Goal: Transaction & Acquisition: Download file/media

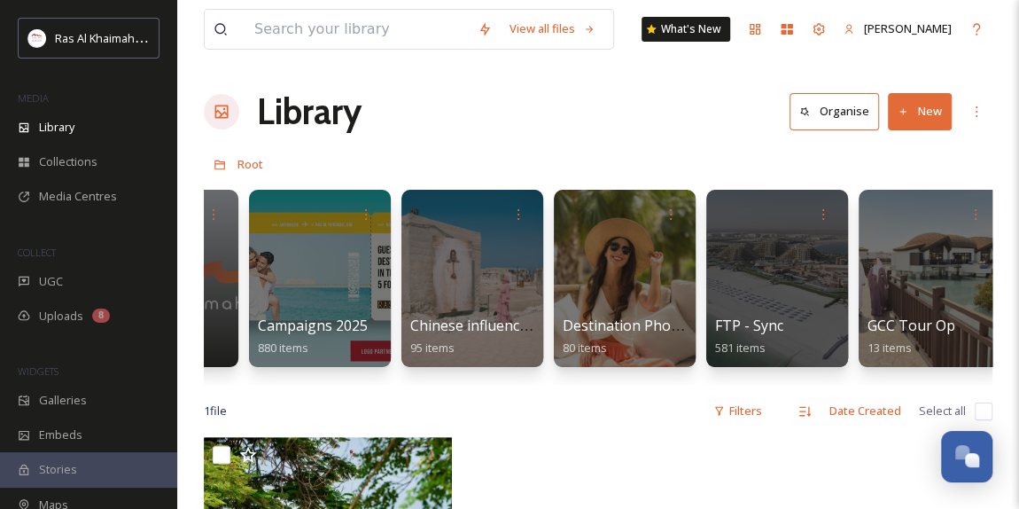
scroll to position [0, 2160]
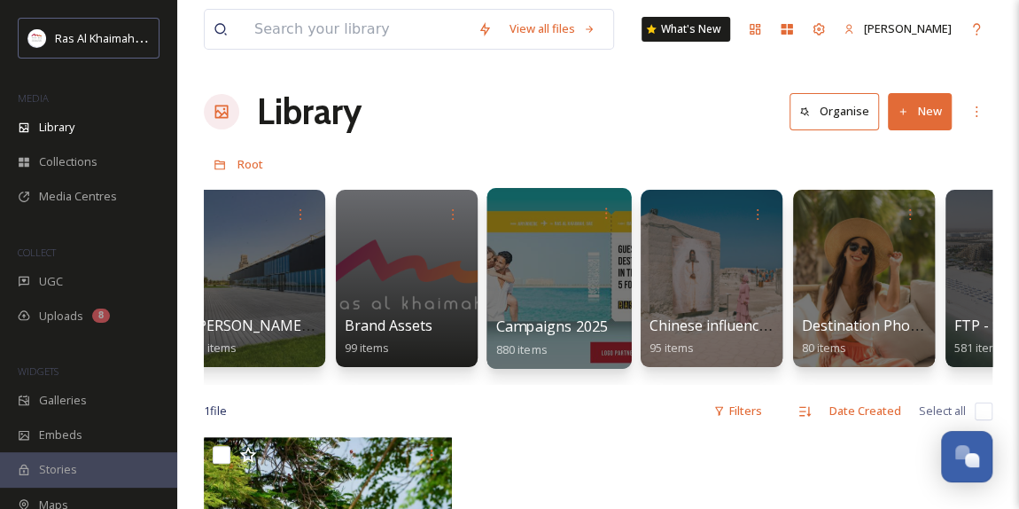
click at [542, 298] on div at bounding box center [559, 278] width 144 height 181
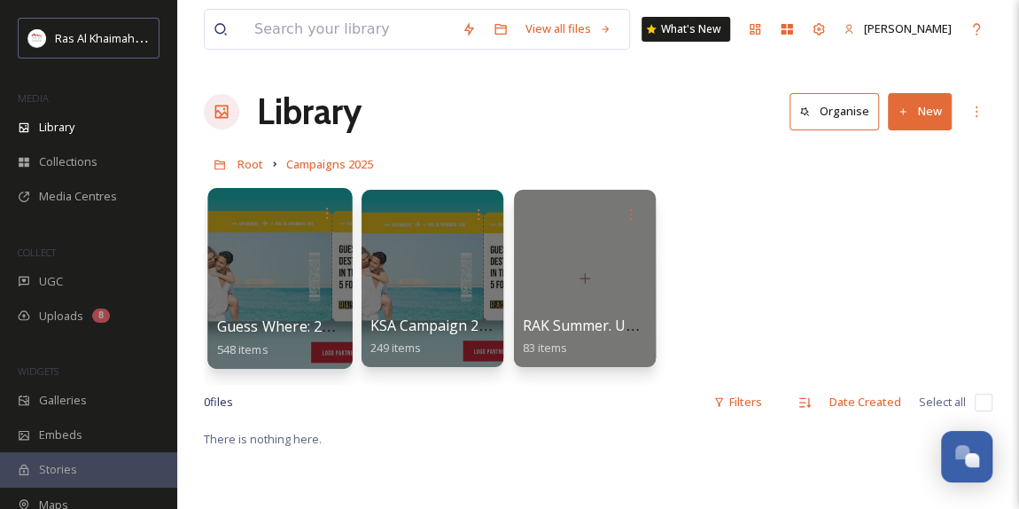
click at [282, 279] on div at bounding box center [279, 278] width 144 height 181
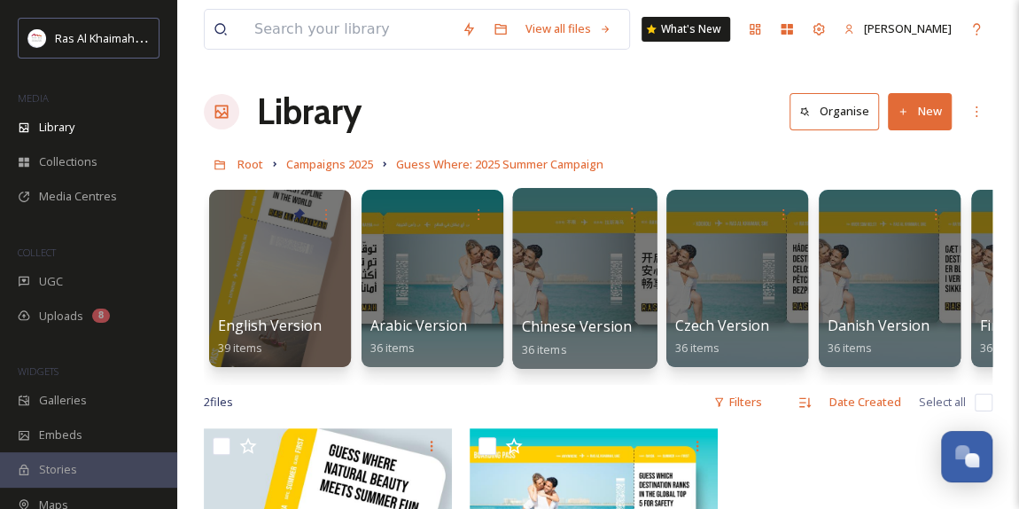
click at [571, 296] on div at bounding box center [584, 278] width 144 height 181
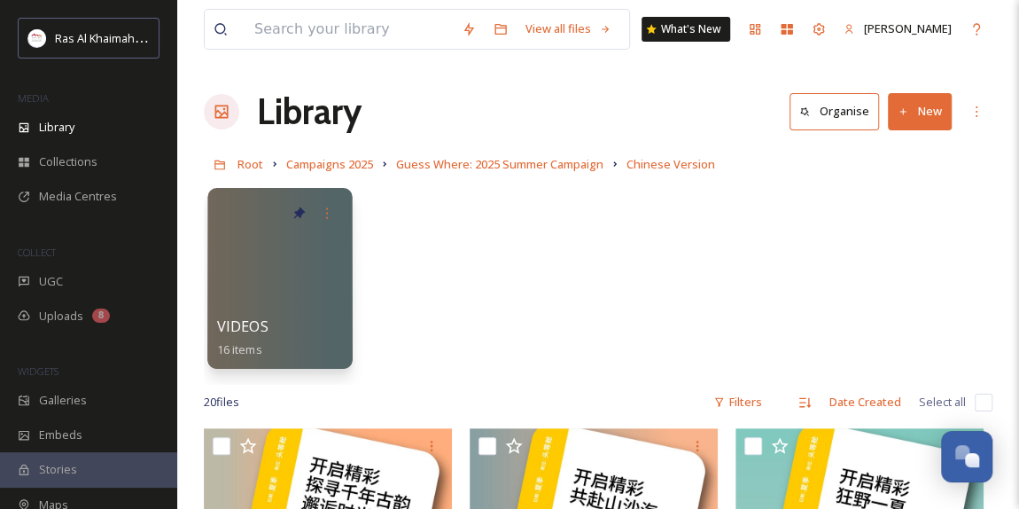
click at [257, 279] on div at bounding box center [279, 278] width 144 height 181
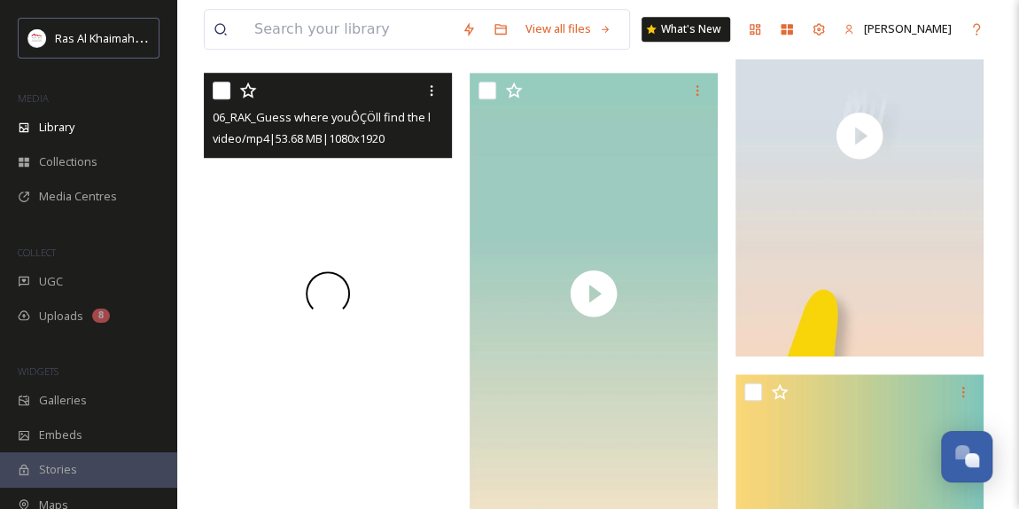
scroll to position [644, 0]
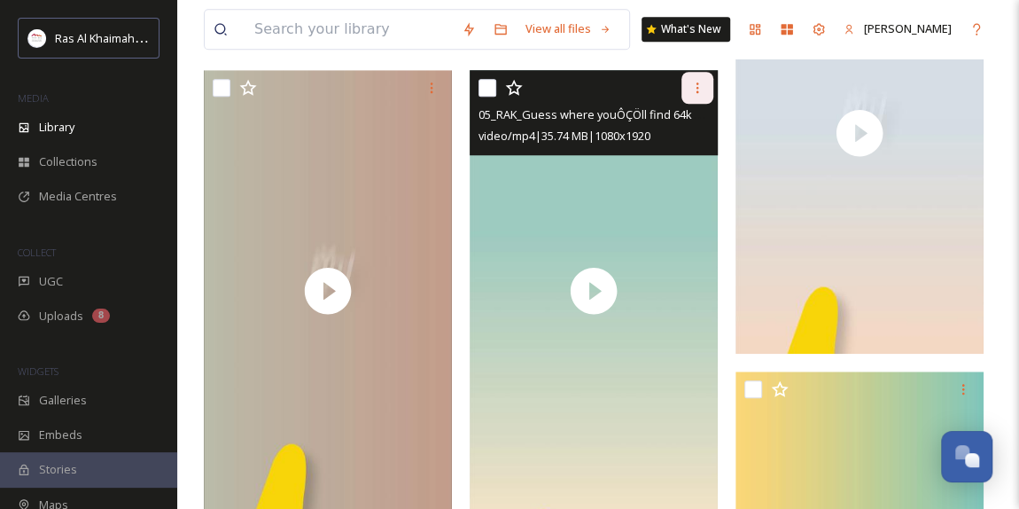
click at [698, 86] on icon at bounding box center [698, 87] width 3 height 11
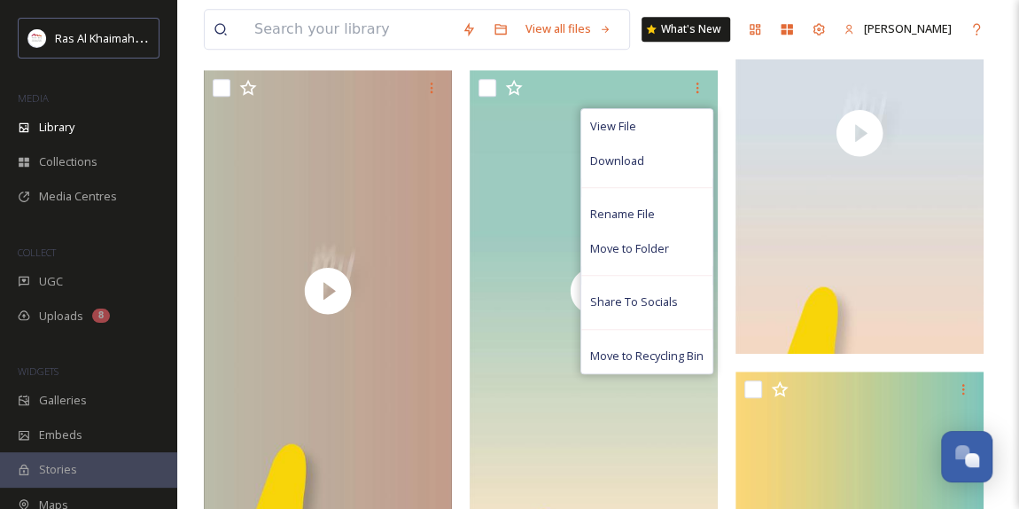
click at [1001, 127] on div "View all files What's New Van Bucayan Library Organise New Root Campaigns 2025 …" at bounding box center [598, 407] width 842 height 2103
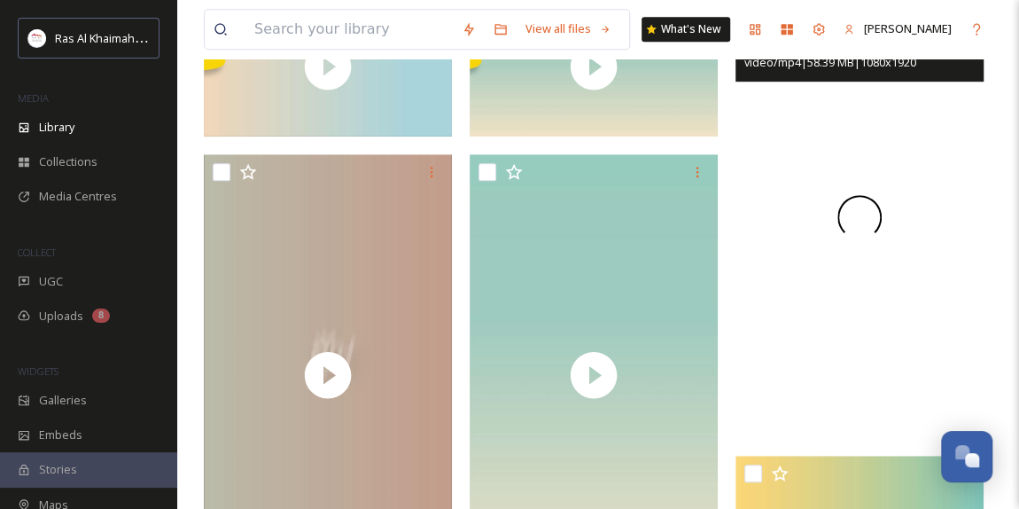
scroll to position [483, 0]
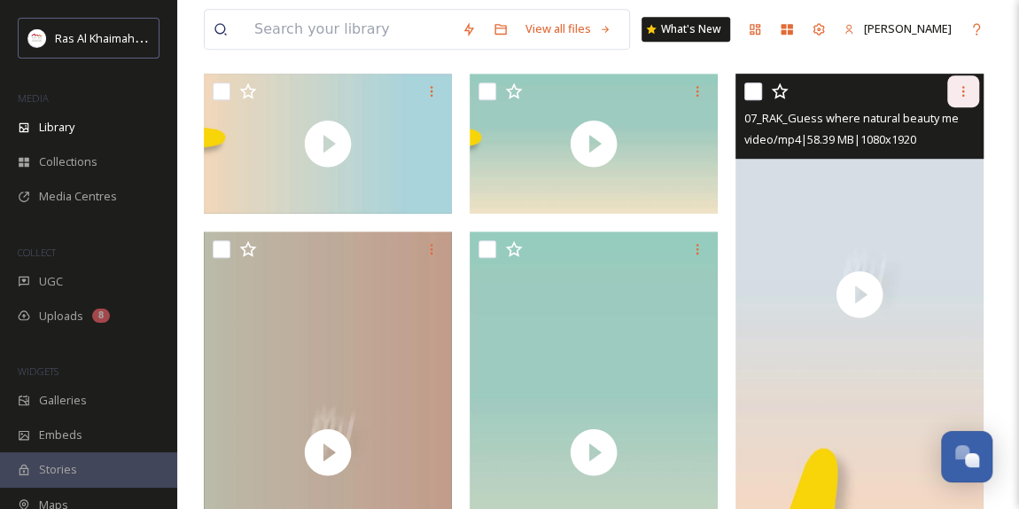
click at [964, 90] on icon at bounding box center [963, 91] width 14 height 14
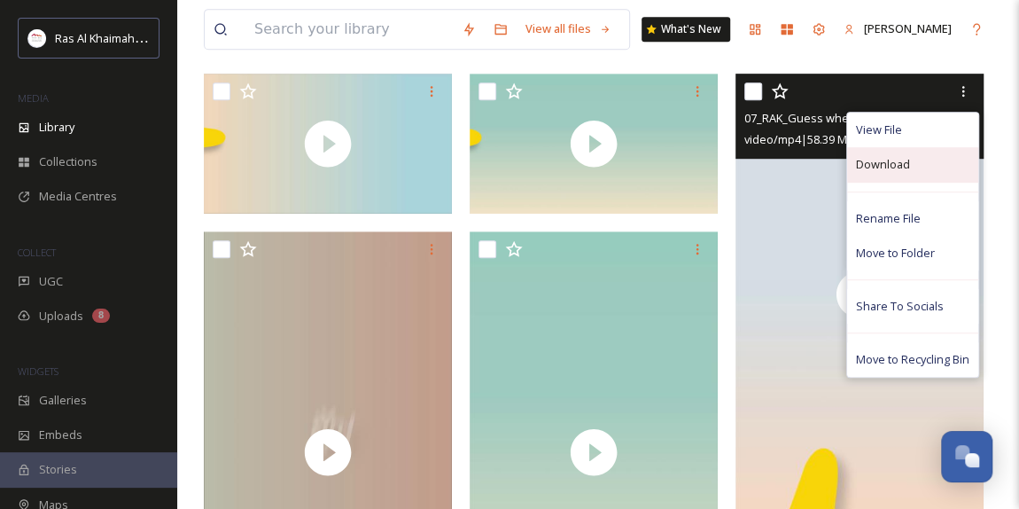
click at [901, 163] on span "Download" at bounding box center [883, 164] width 54 height 17
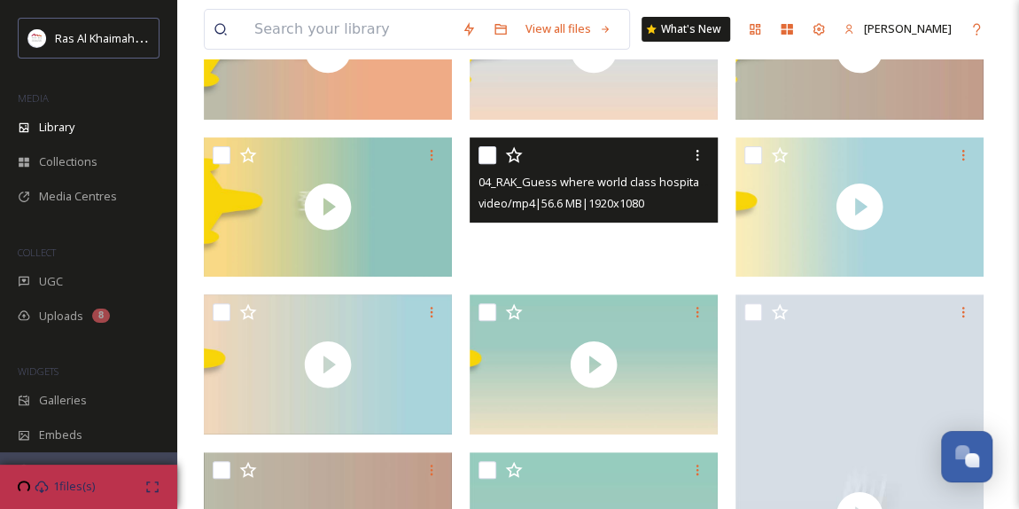
scroll to position [0, 0]
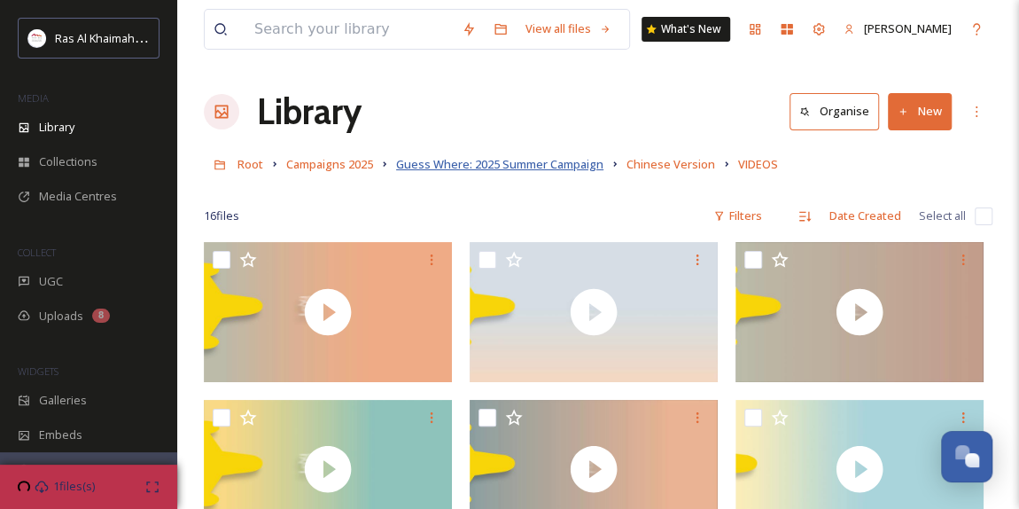
click at [572, 160] on span "Guess Where: 2025 Summer Campaign" at bounding box center [499, 164] width 207 height 16
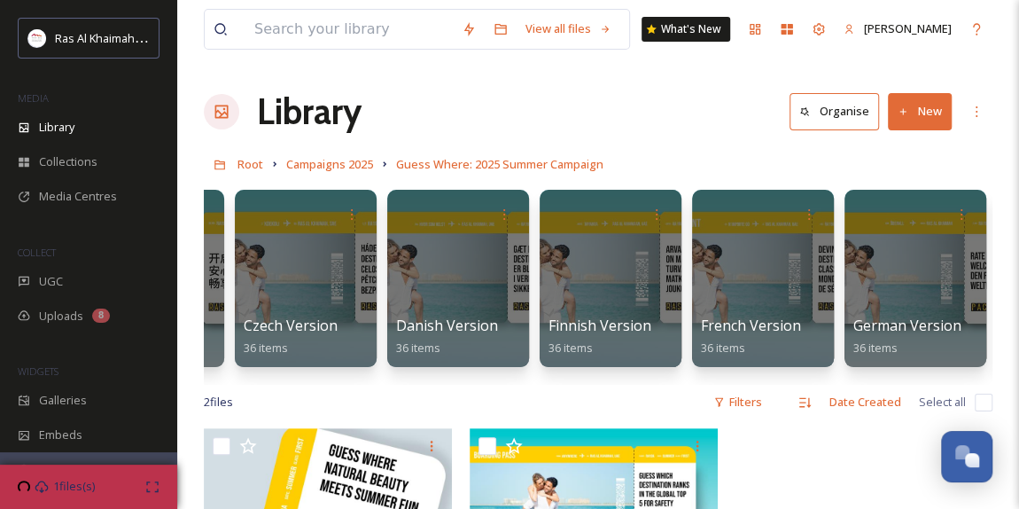
scroll to position [0, 540]
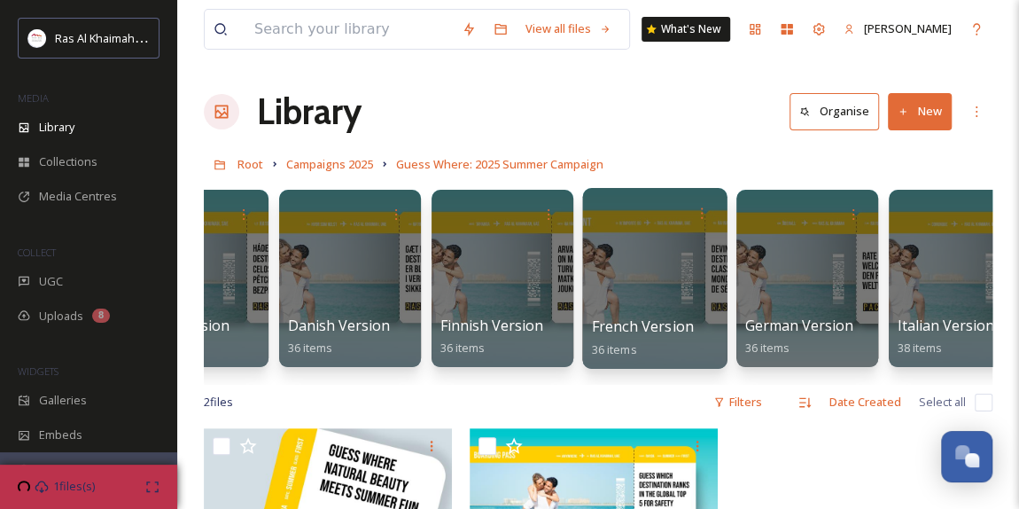
click at [644, 286] on div at bounding box center [654, 278] width 144 height 181
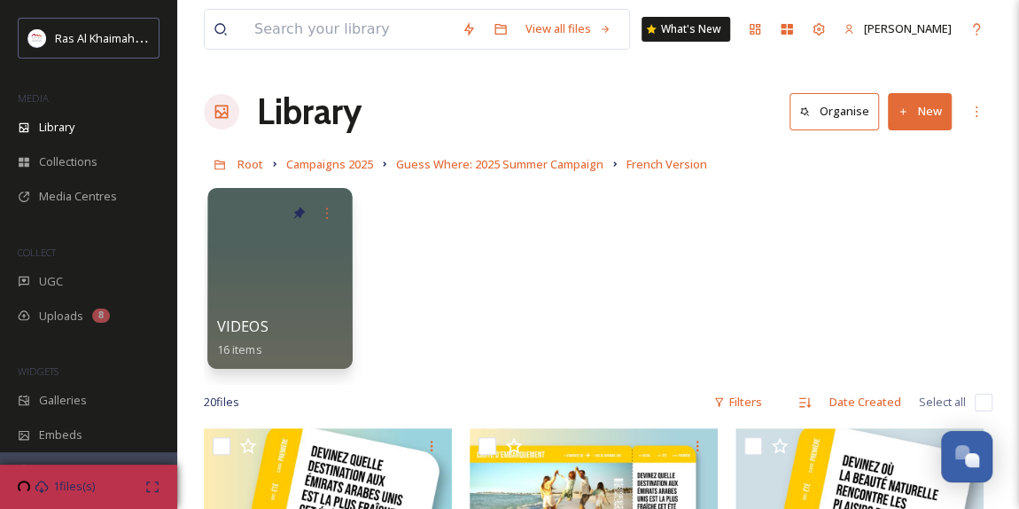
click at [309, 248] on div at bounding box center [279, 278] width 144 height 181
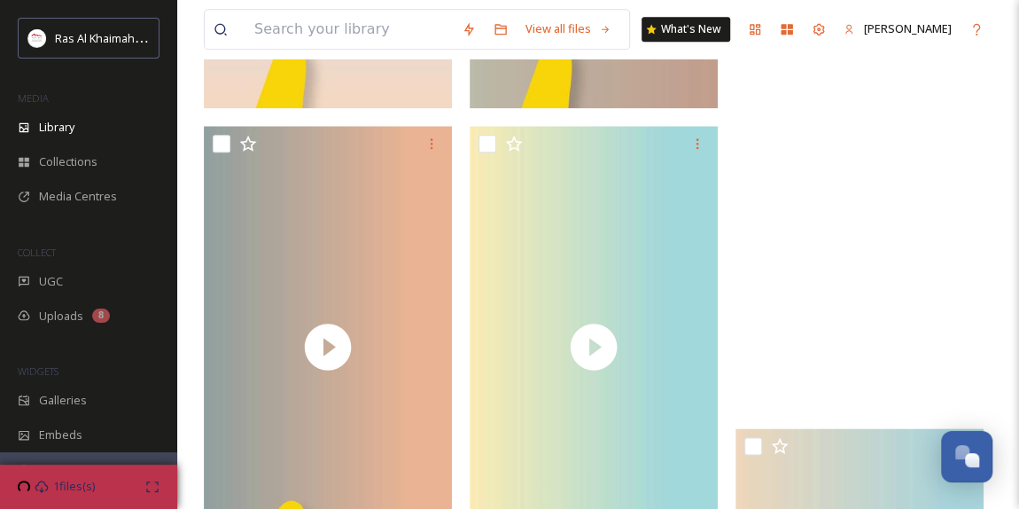
scroll to position [806, 0]
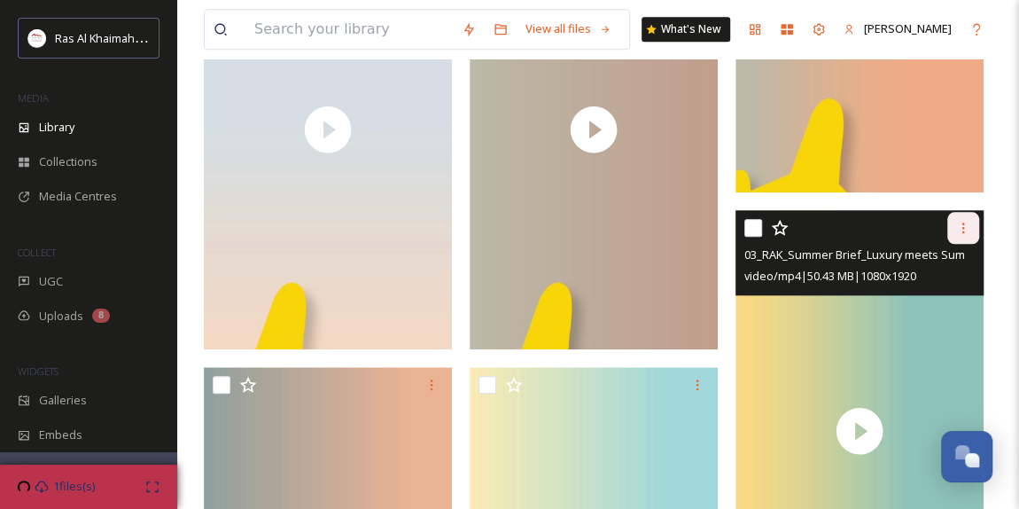
click at [960, 231] on icon at bounding box center [963, 228] width 14 height 14
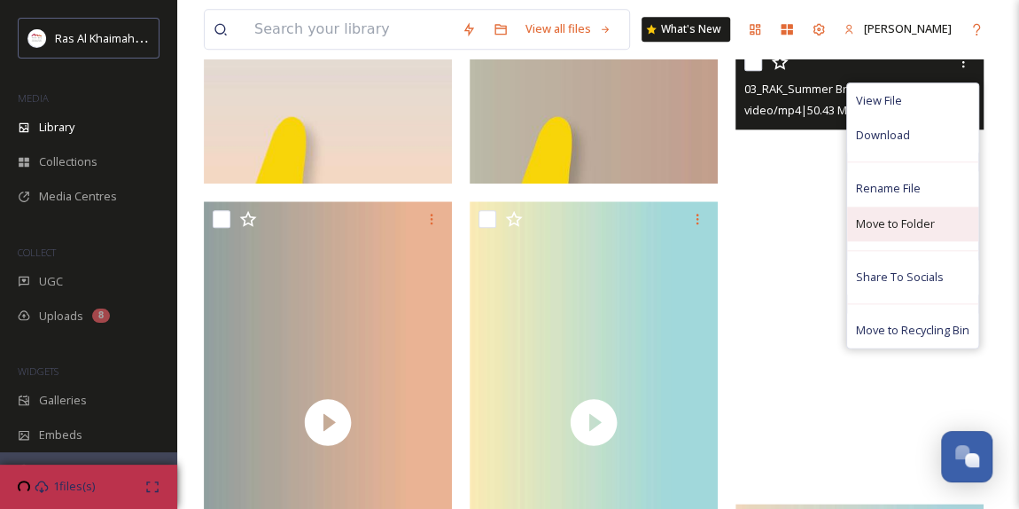
scroll to position [886, 0]
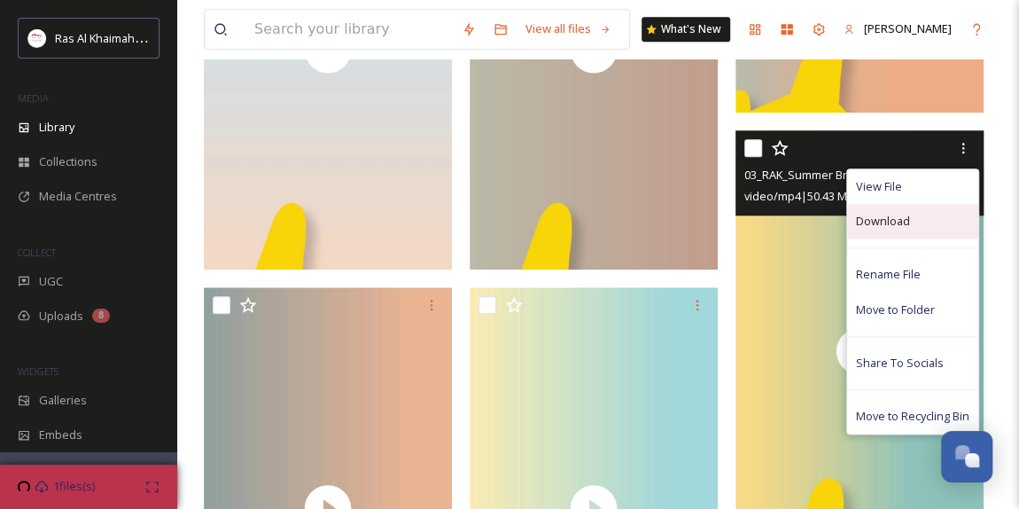
click at [902, 222] on span "Download" at bounding box center [883, 221] width 54 height 17
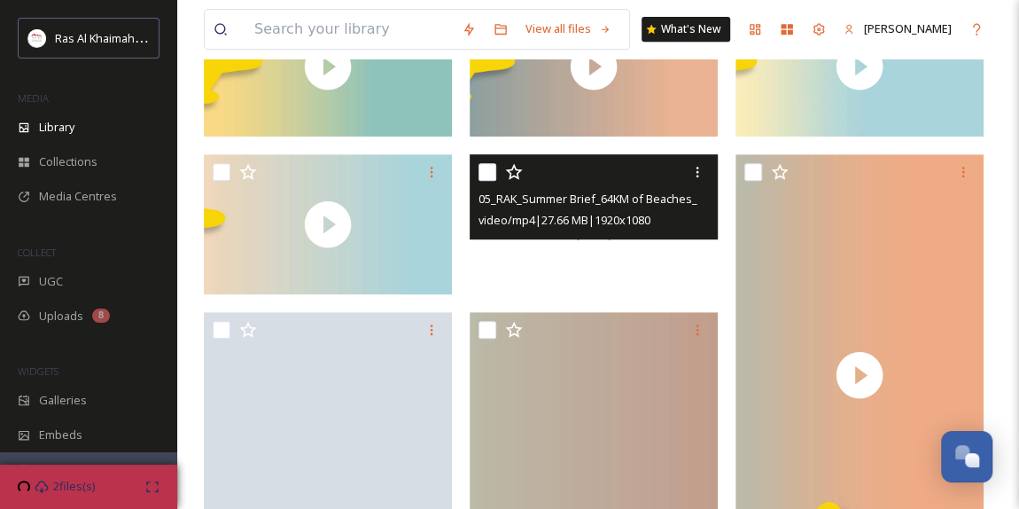
scroll to position [0, 0]
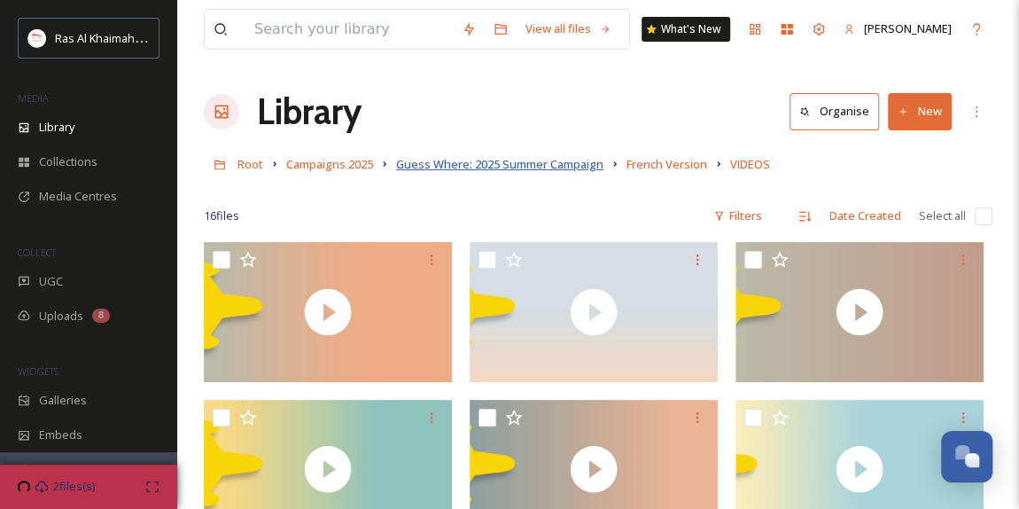
click at [581, 161] on span "Guess Where: 2025 Summer Campaign" at bounding box center [499, 164] width 207 height 16
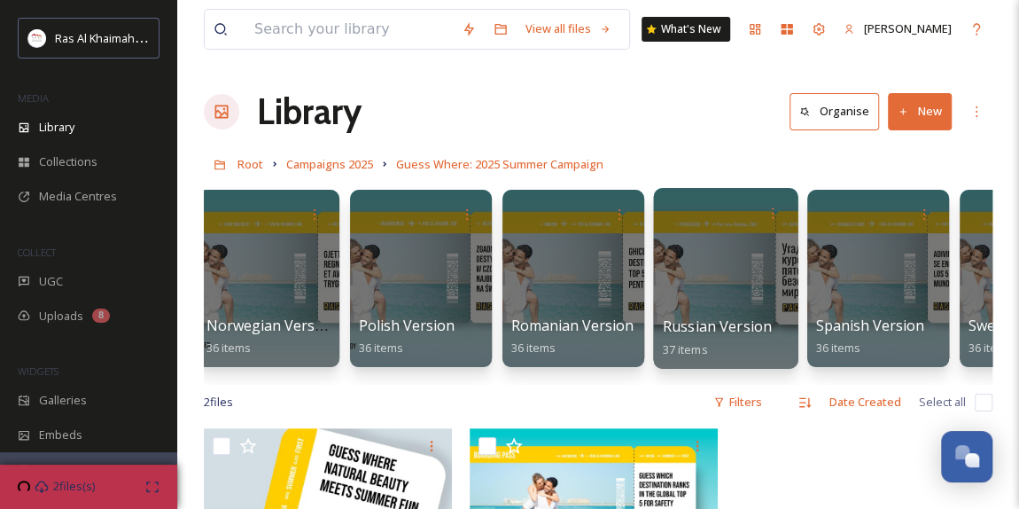
scroll to position [0, 1368]
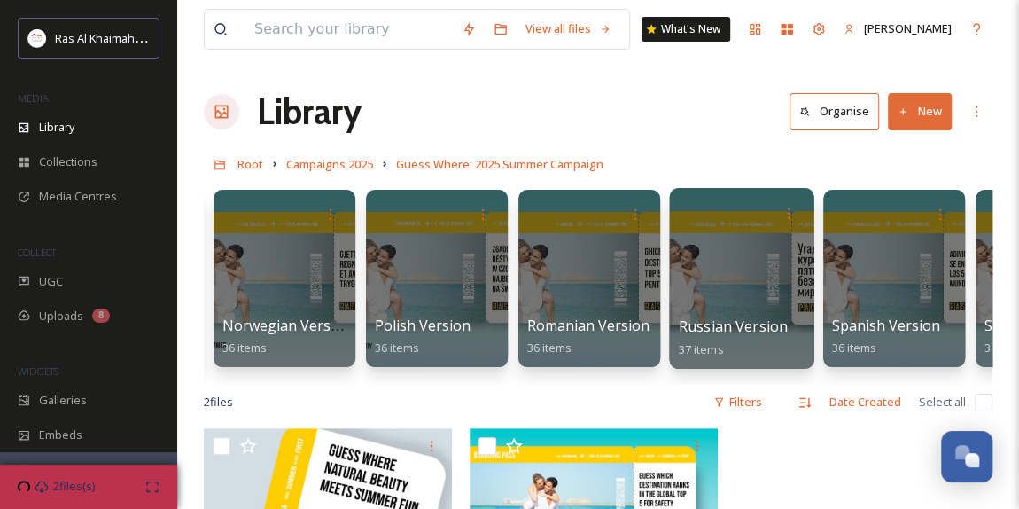
click at [777, 283] on div at bounding box center [741, 278] width 144 height 181
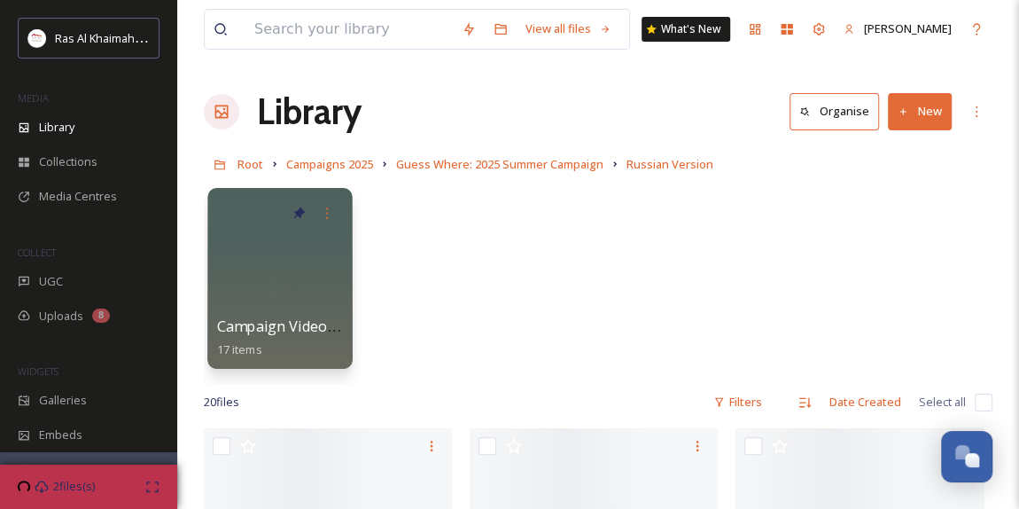
click at [274, 285] on div at bounding box center [279, 278] width 144 height 181
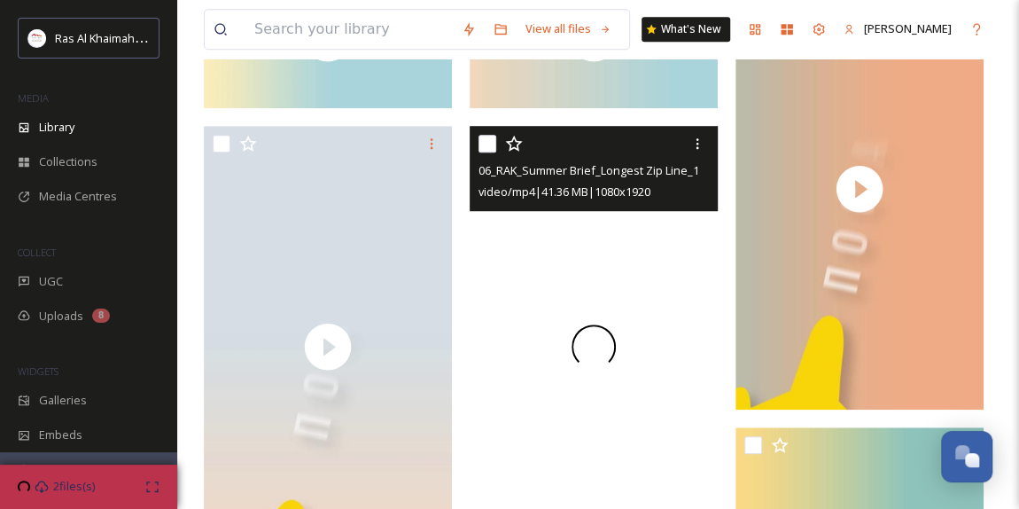
scroll to position [564, 0]
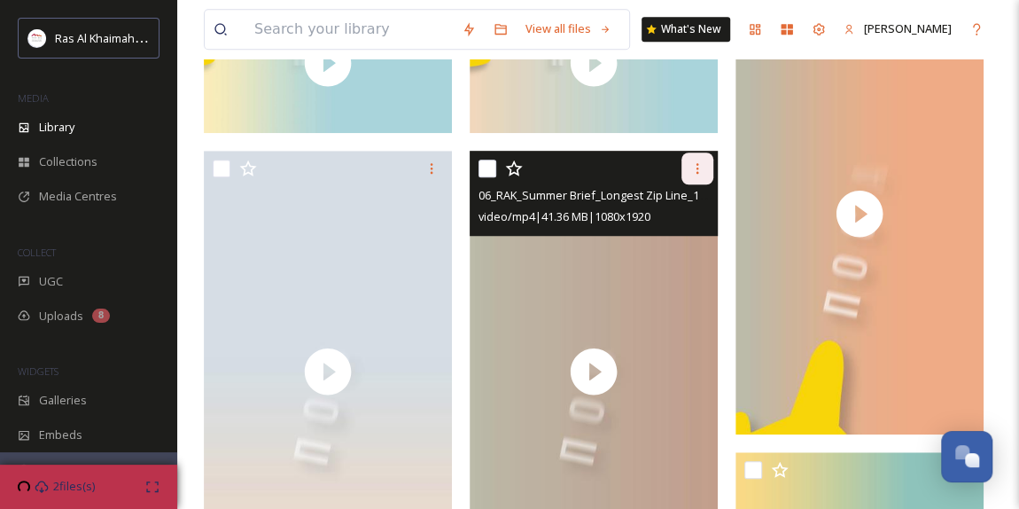
click at [701, 176] on div at bounding box center [698, 168] width 32 height 32
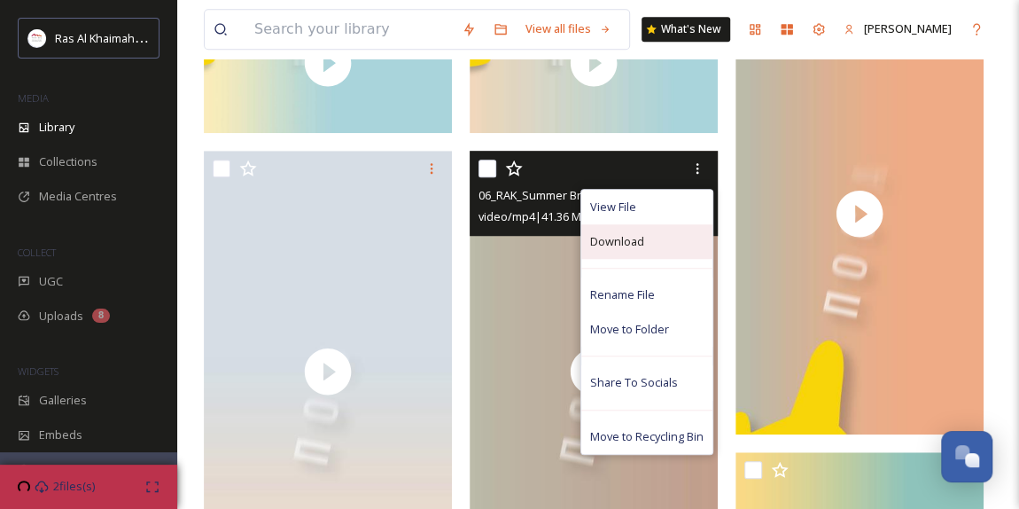
click at [625, 246] on span "Download" at bounding box center [617, 241] width 54 height 17
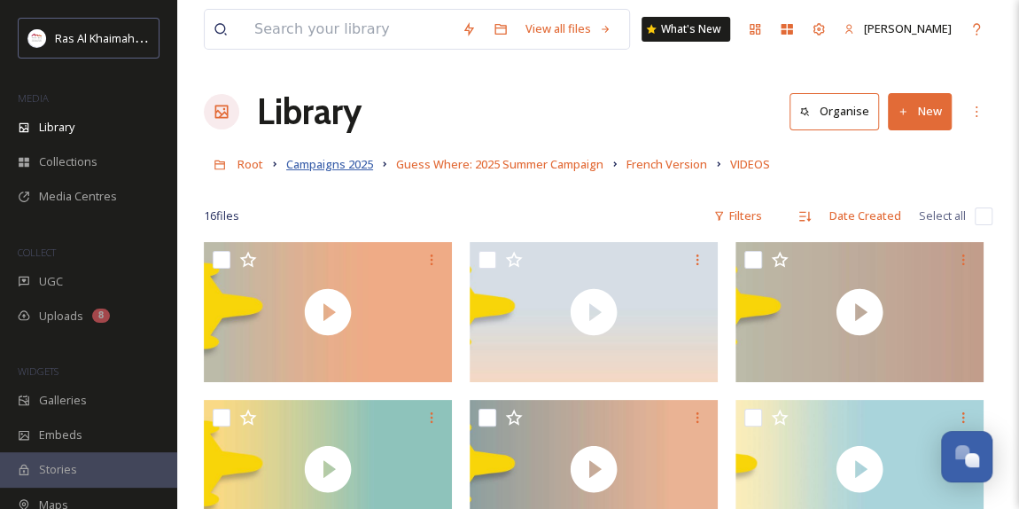
click at [343, 164] on span "Campaigns 2025" at bounding box center [329, 164] width 87 height 16
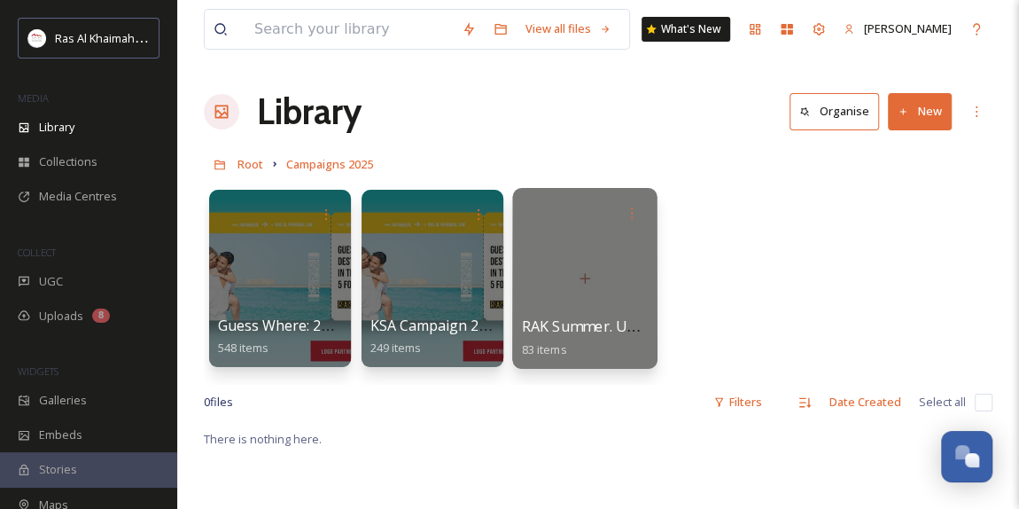
click at [615, 252] on div at bounding box center [584, 278] width 144 height 181
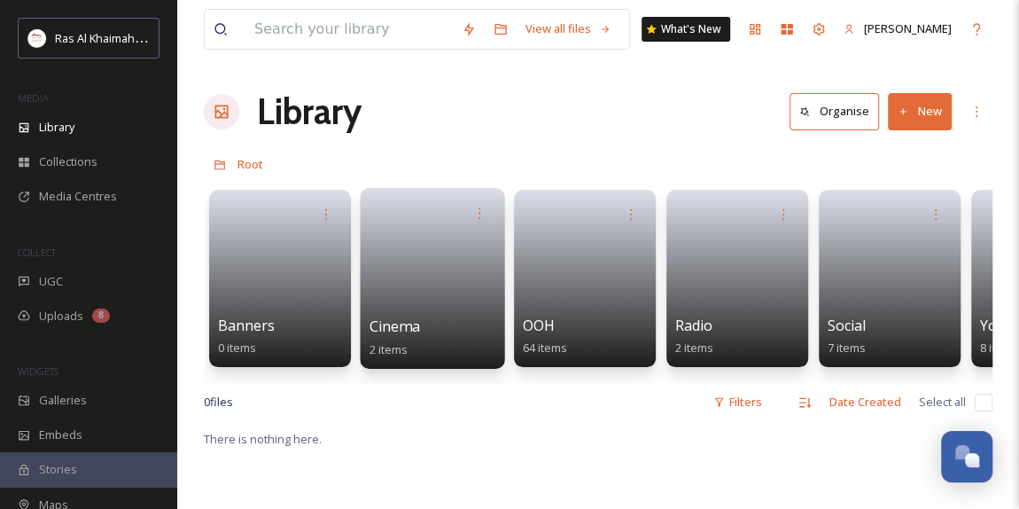
click at [441, 300] on link at bounding box center [433, 273] width 127 height 86
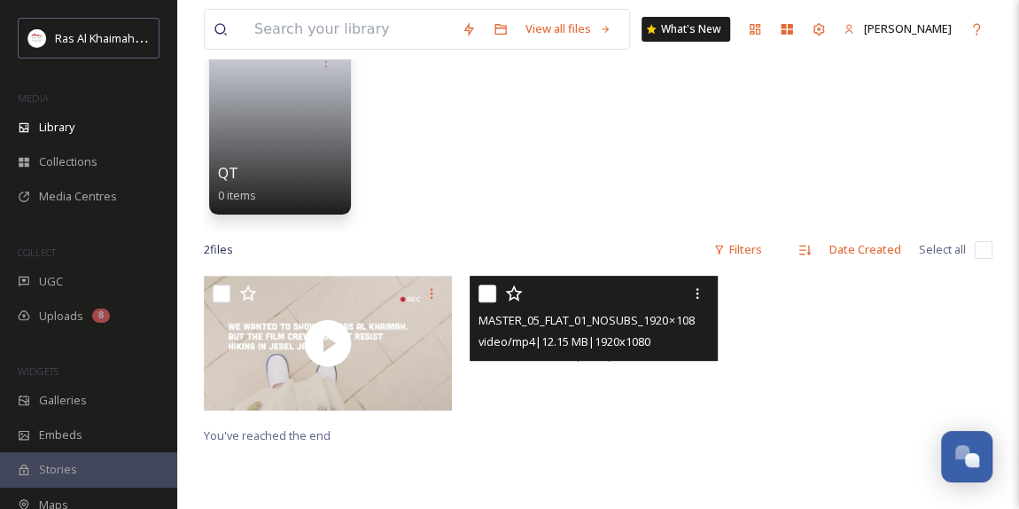
scroll to position [322, 0]
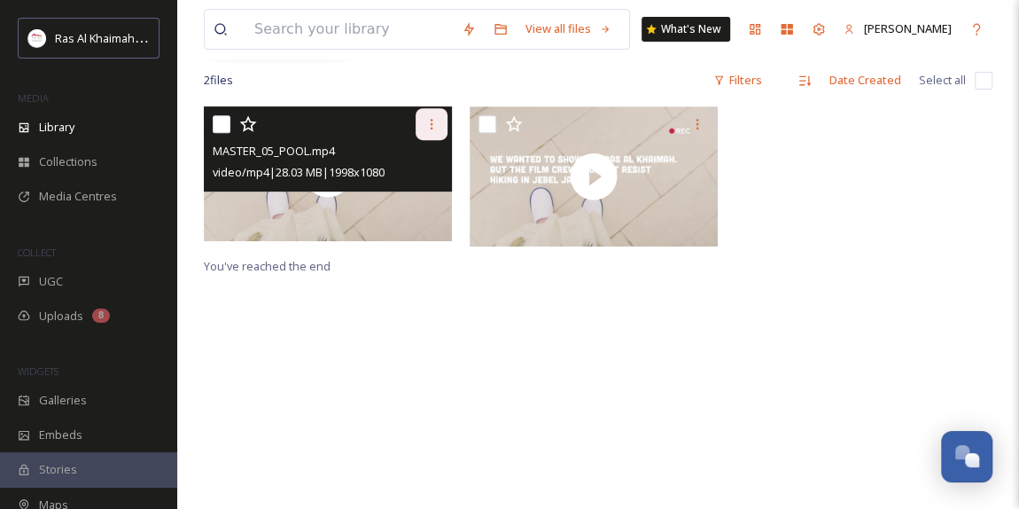
click at [430, 123] on icon at bounding box center [432, 124] width 14 height 14
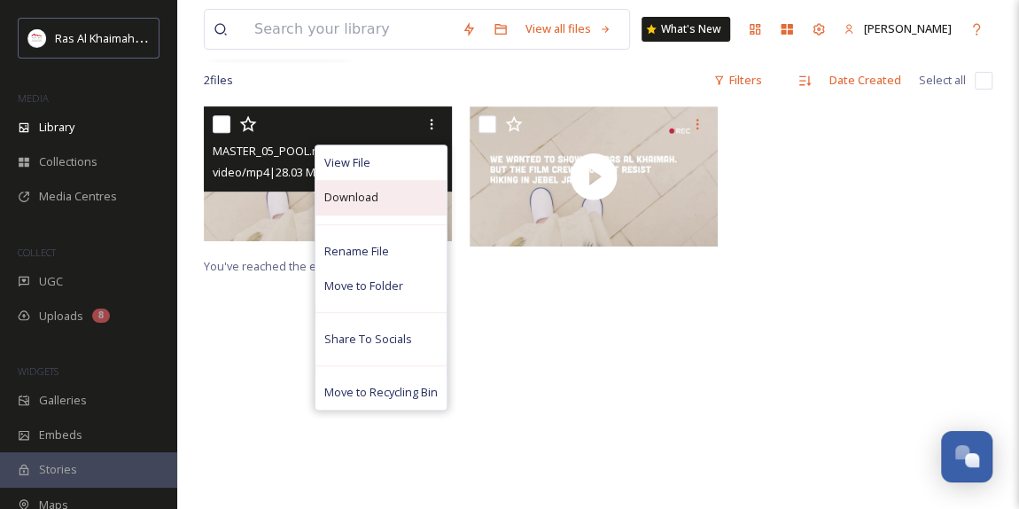
click at [368, 191] on span "Download" at bounding box center [351, 197] width 54 height 17
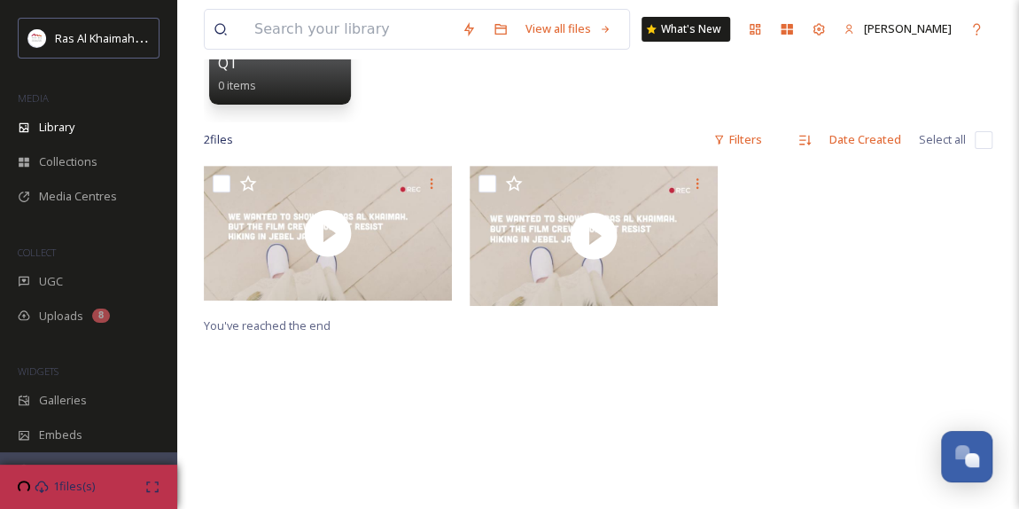
scroll to position [0, 0]
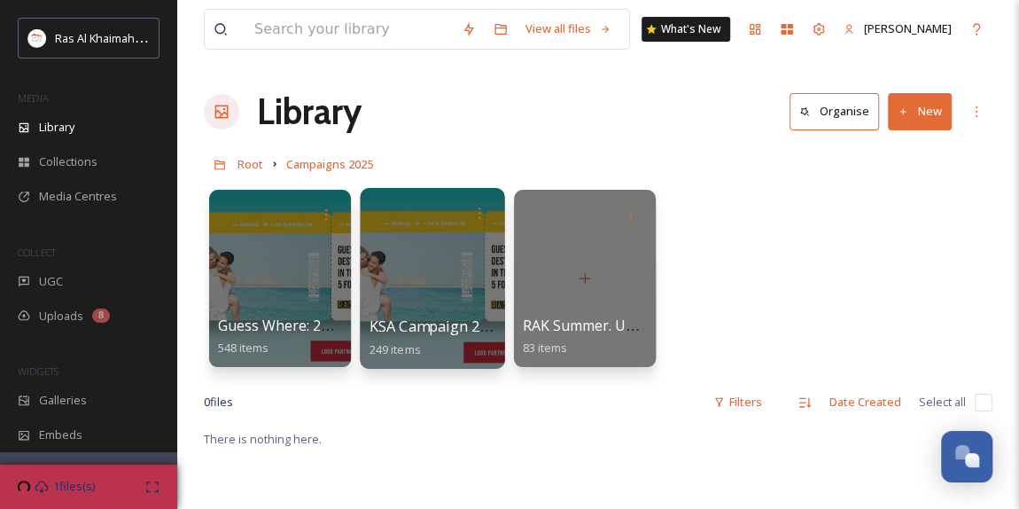
click at [437, 290] on div at bounding box center [432, 278] width 144 height 181
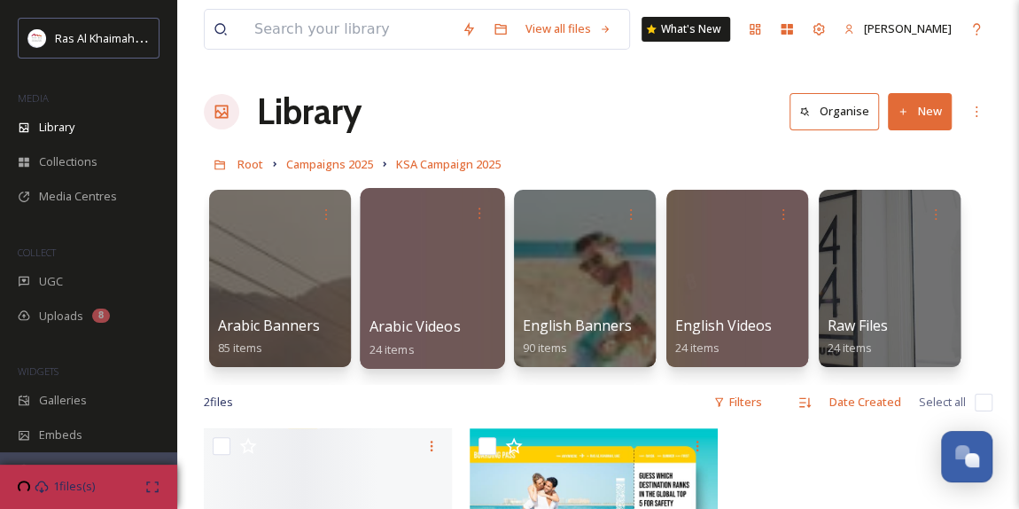
click at [457, 269] on div at bounding box center [432, 278] width 144 height 181
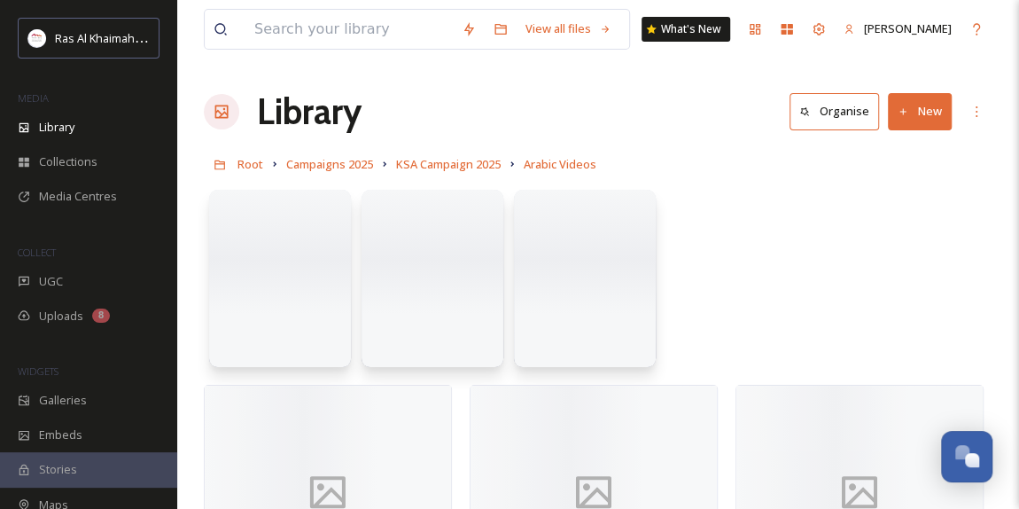
click at [791, 285] on div at bounding box center [598, 283] width 789 height 204
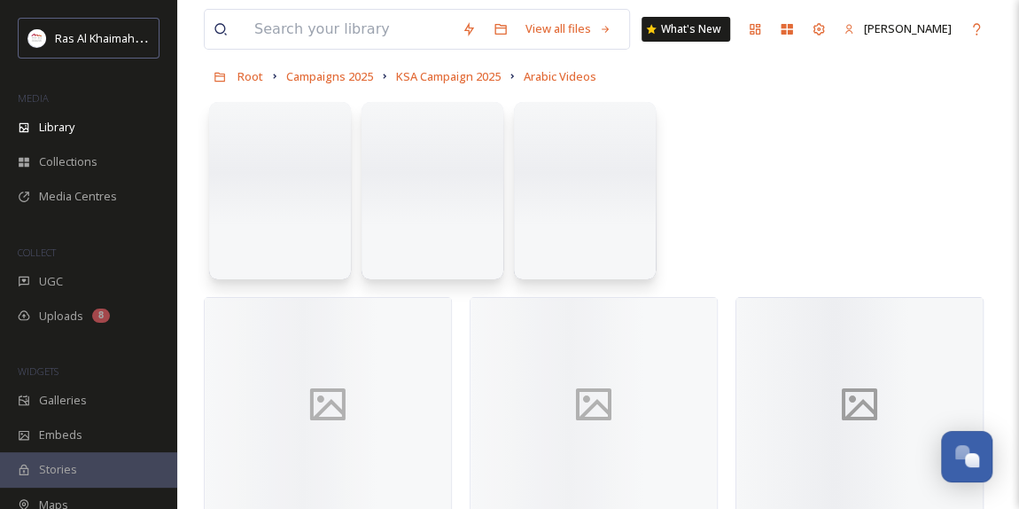
scroll to position [142, 0]
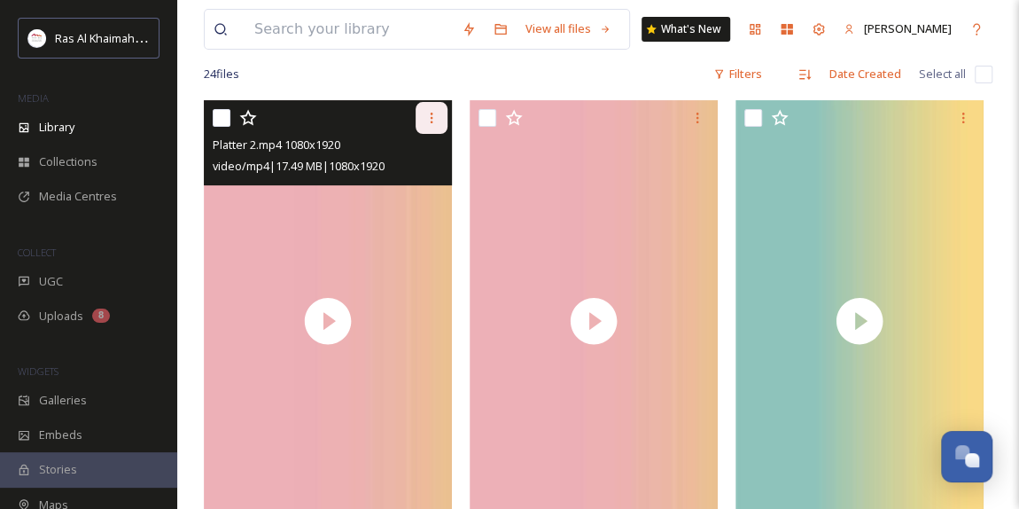
click at [436, 115] on icon at bounding box center [432, 118] width 14 height 14
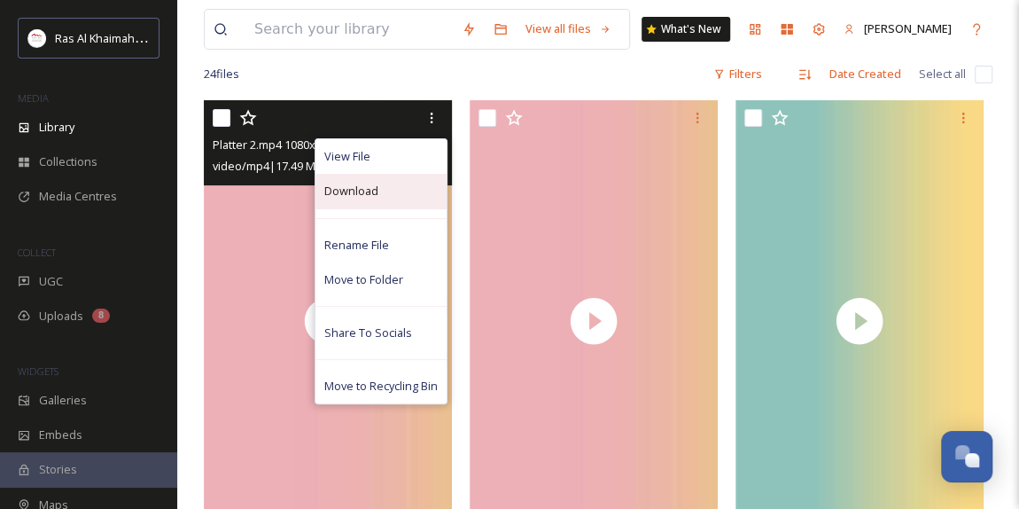
click at [384, 191] on div "Download" at bounding box center [381, 191] width 131 height 35
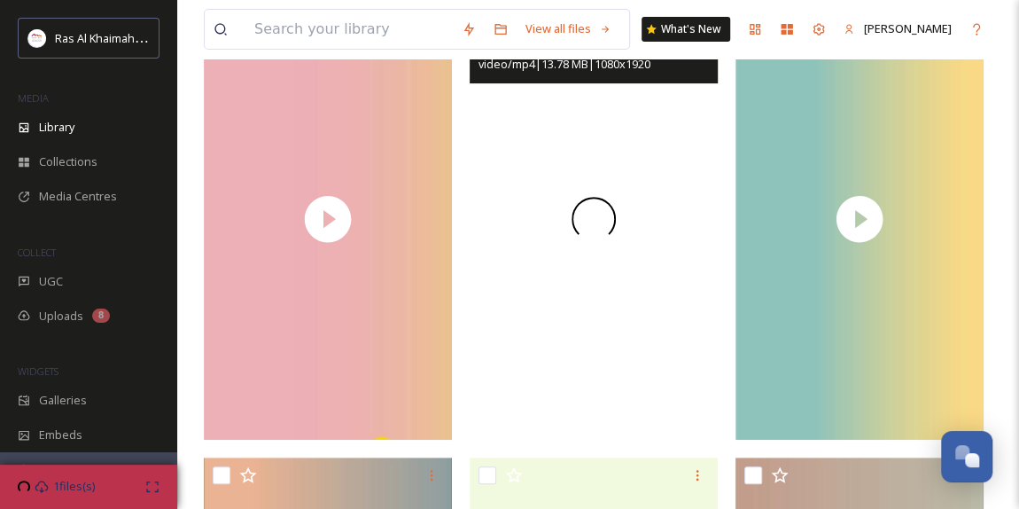
scroll to position [626, 0]
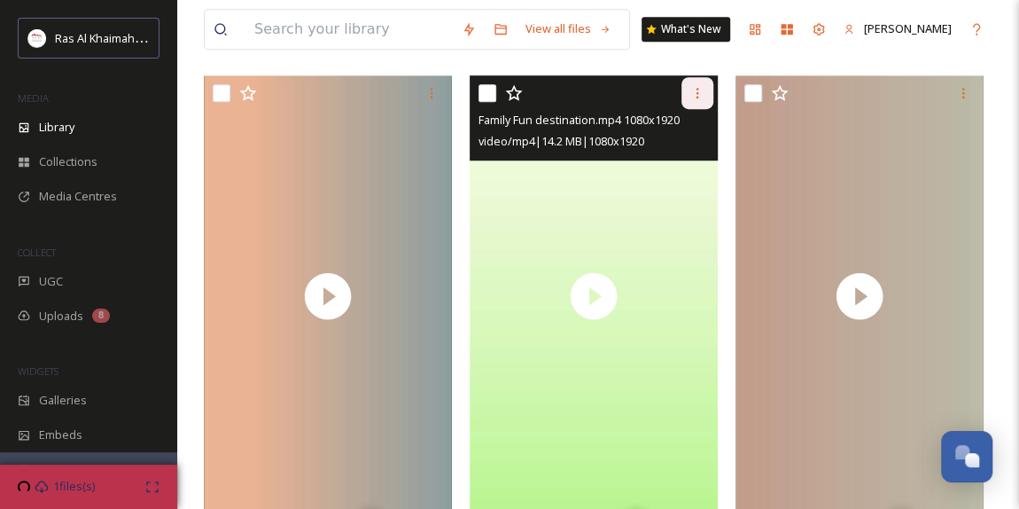
click at [694, 94] on icon at bounding box center [697, 93] width 14 height 14
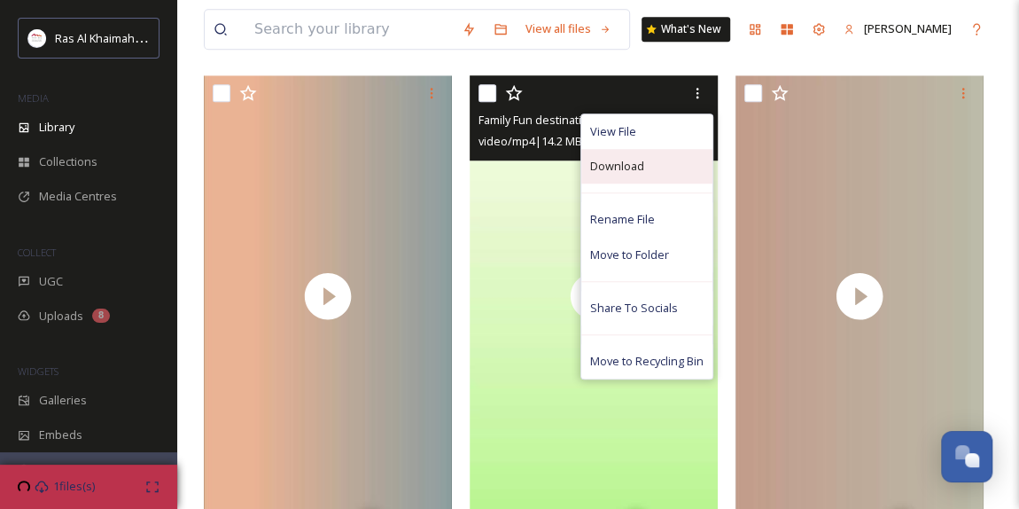
click at [629, 168] on span "Download" at bounding box center [617, 166] width 54 height 17
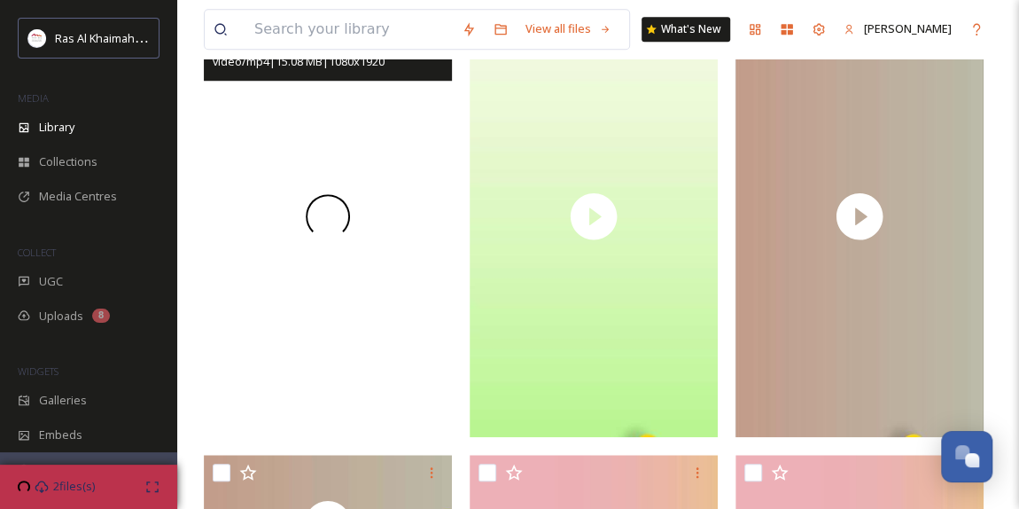
scroll to position [464, 0]
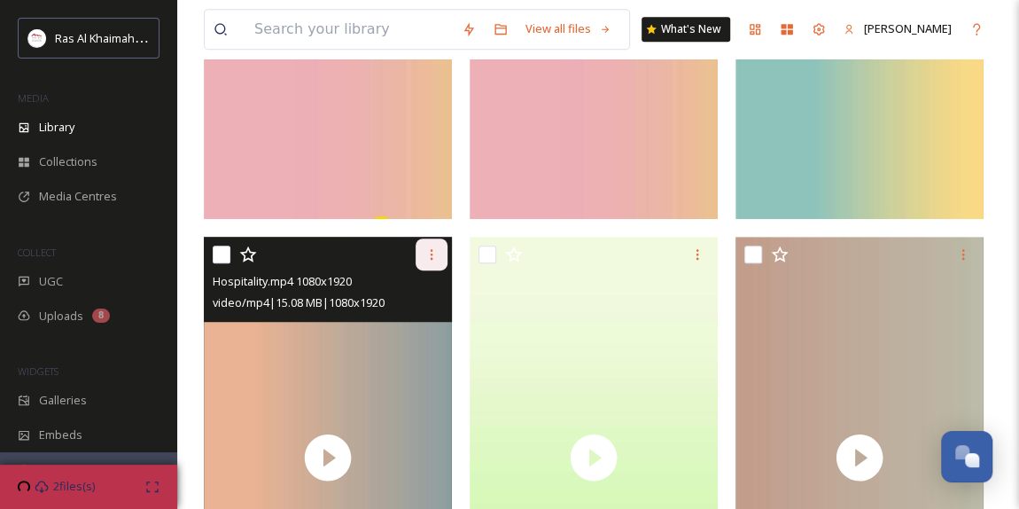
click at [426, 251] on icon at bounding box center [432, 254] width 14 height 14
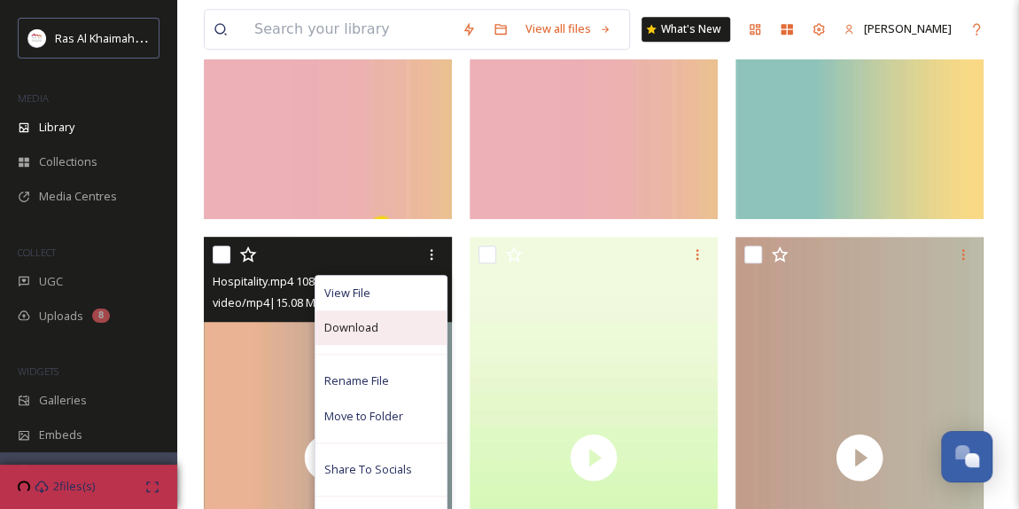
click at [365, 323] on span "Download" at bounding box center [351, 327] width 54 height 17
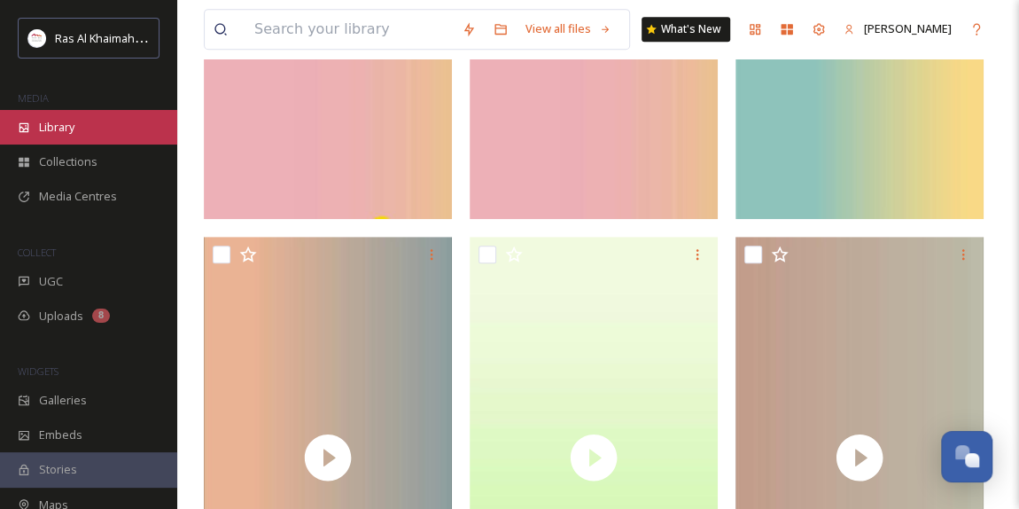
click at [87, 124] on div "Library" at bounding box center [88, 127] width 177 height 35
